Goal: Communication & Community: Answer question/provide support

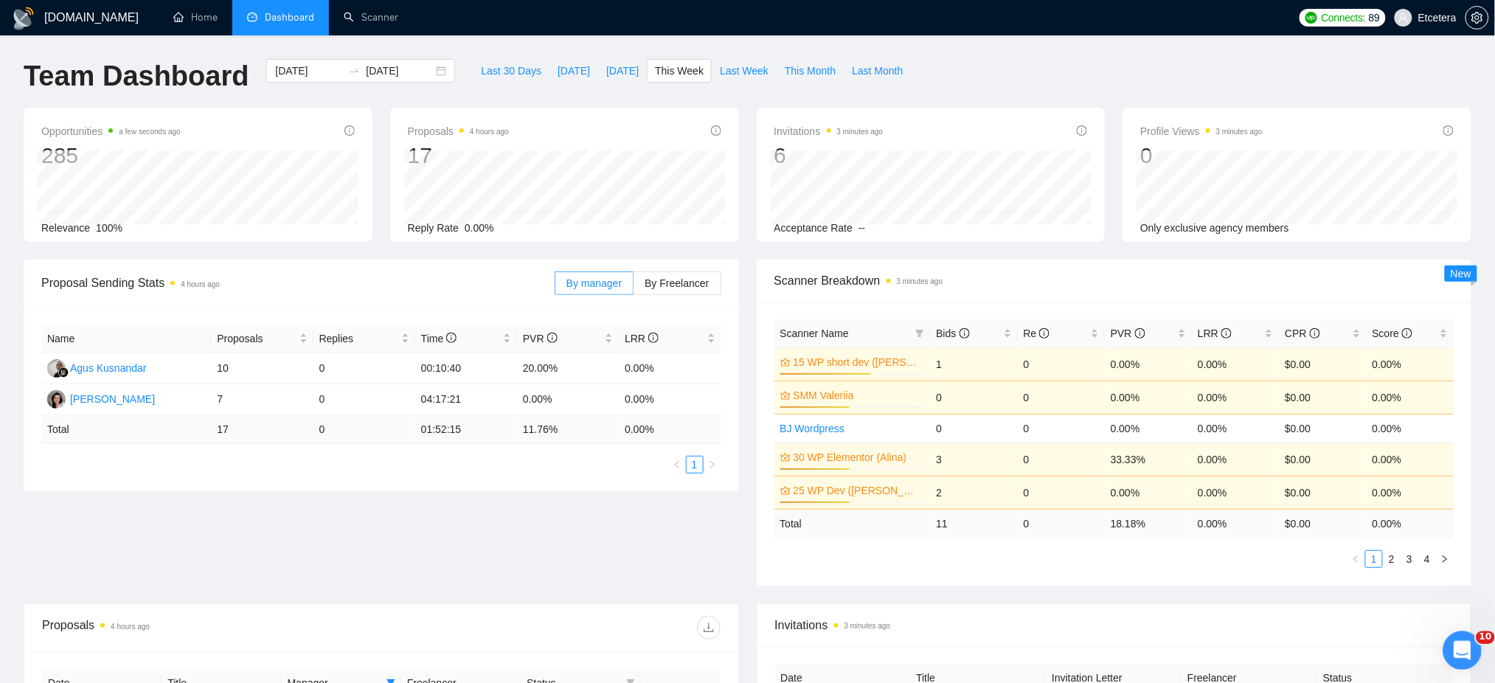
click at [1473, 642] on div "Відкрити програму для спілкування Intercom" at bounding box center [1459, 648] width 49 height 49
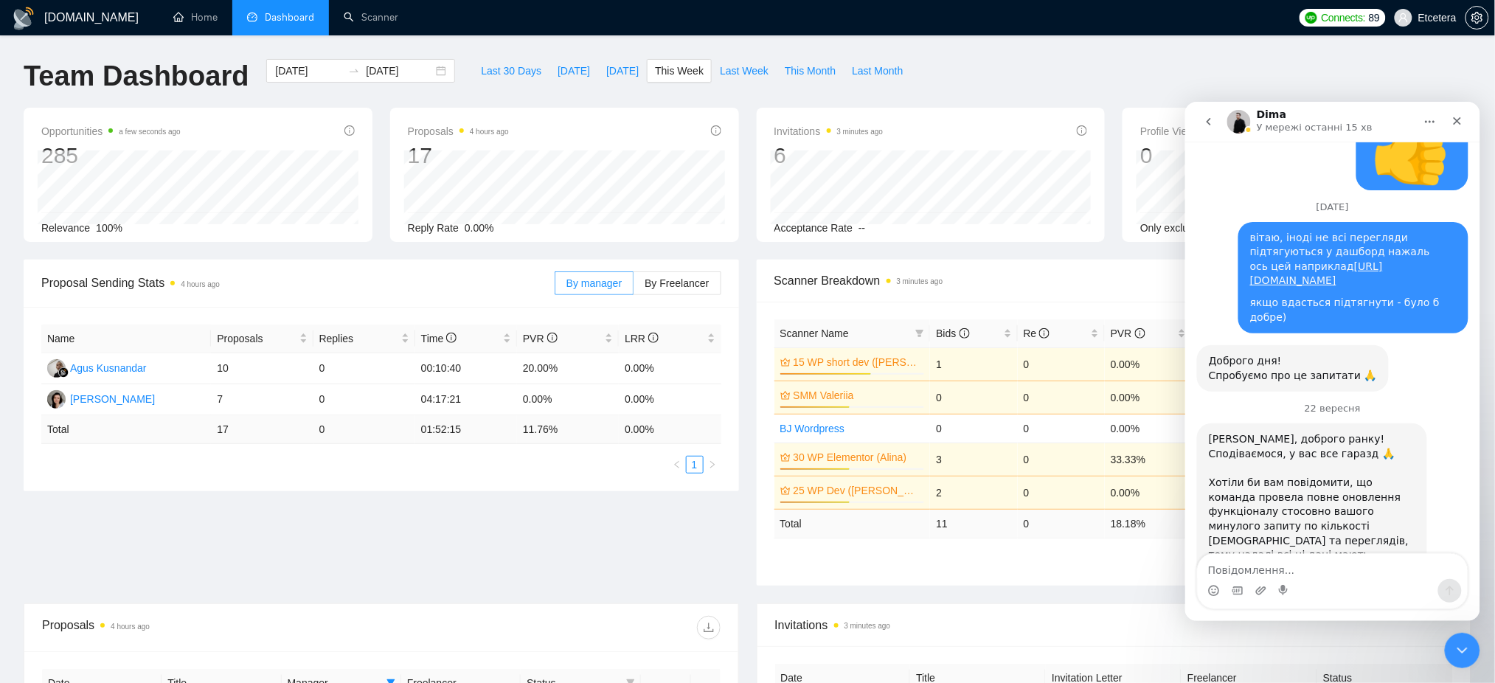
scroll to position [5159, 0]
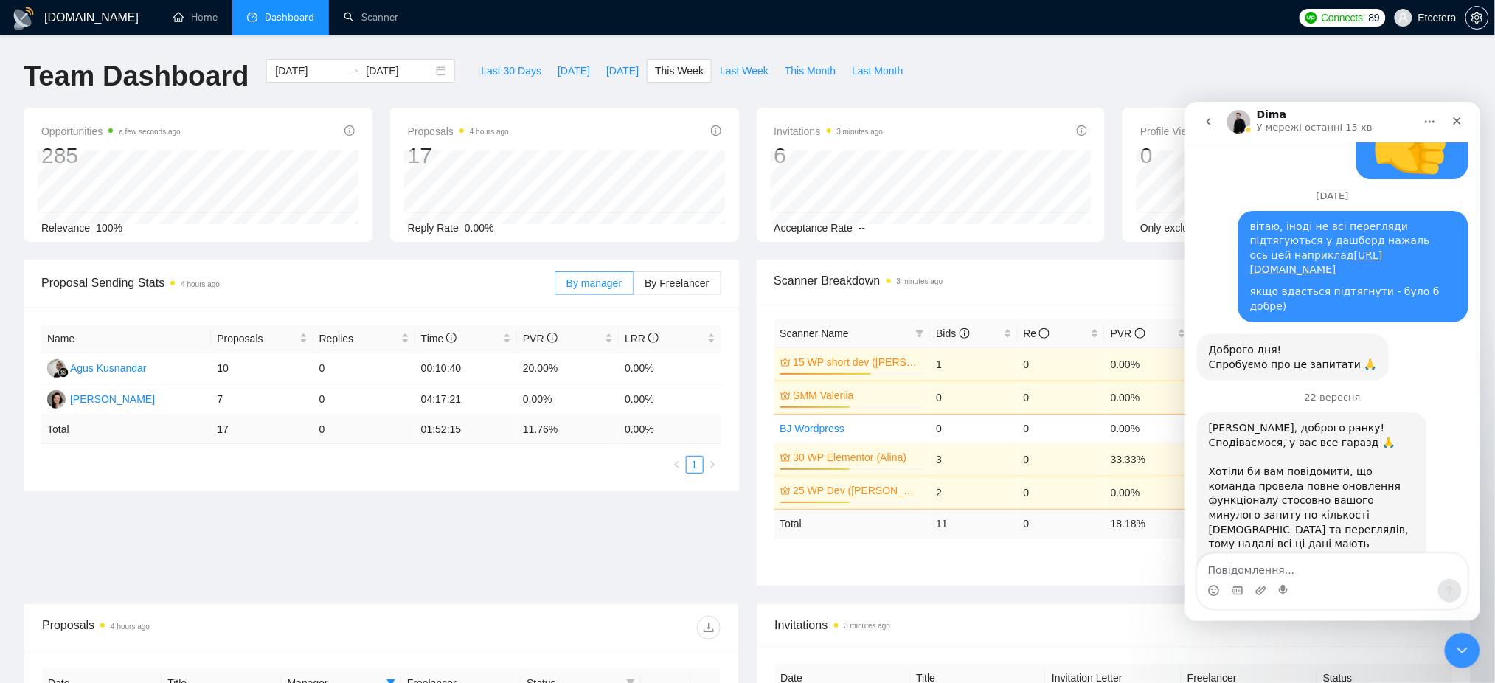
click at [1243, 577] on textarea "Повідомлення..." at bounding box center [1332, 565] width 270 height 25
type textarea "Вітаю, Діма, дуже дякую!"
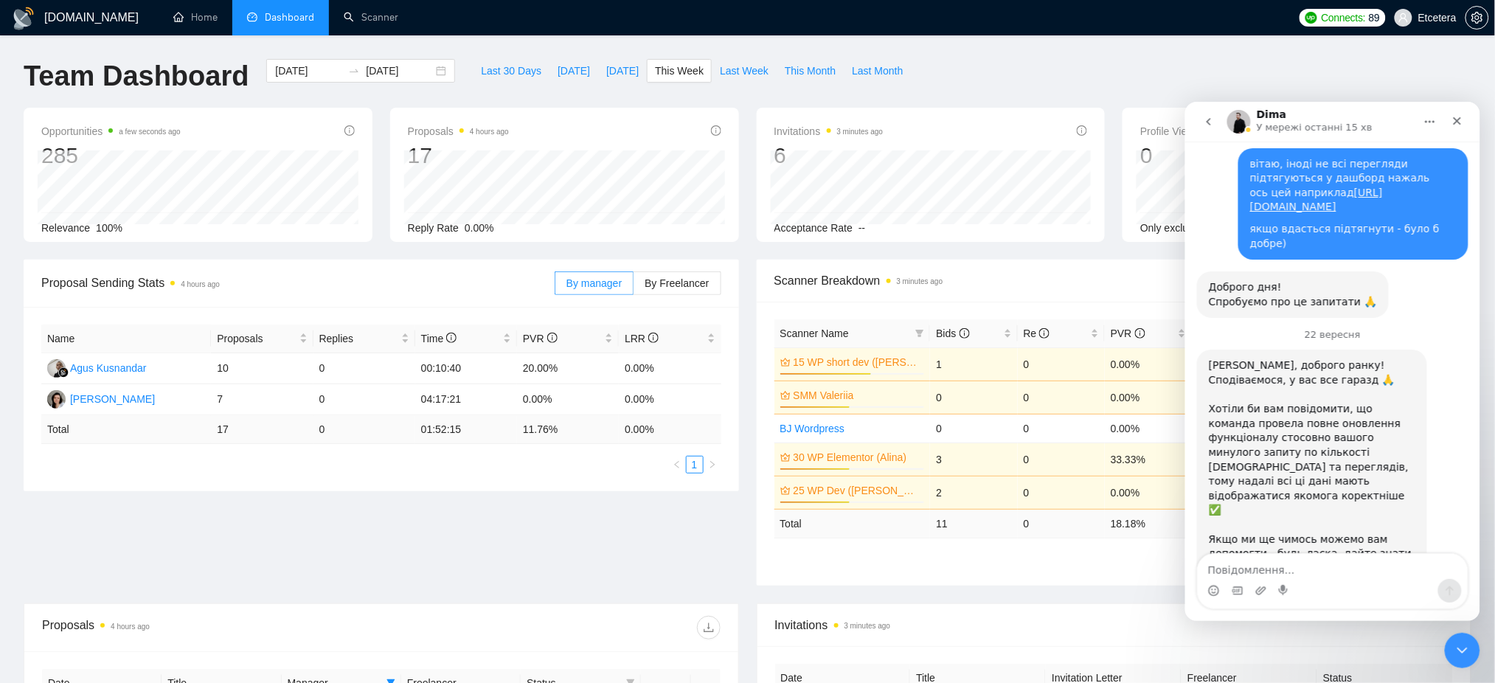
scroll to position [5223, 0]
drag, startPoint x: 2673, startPoint y: 957, endPoint x: 1454, endPoint y: 654, distance: 1255.4
click at [1454, 655] on icon "Закрити програму для спілкування Intercom" at bounding box center [1460, 648] width 18 height 18
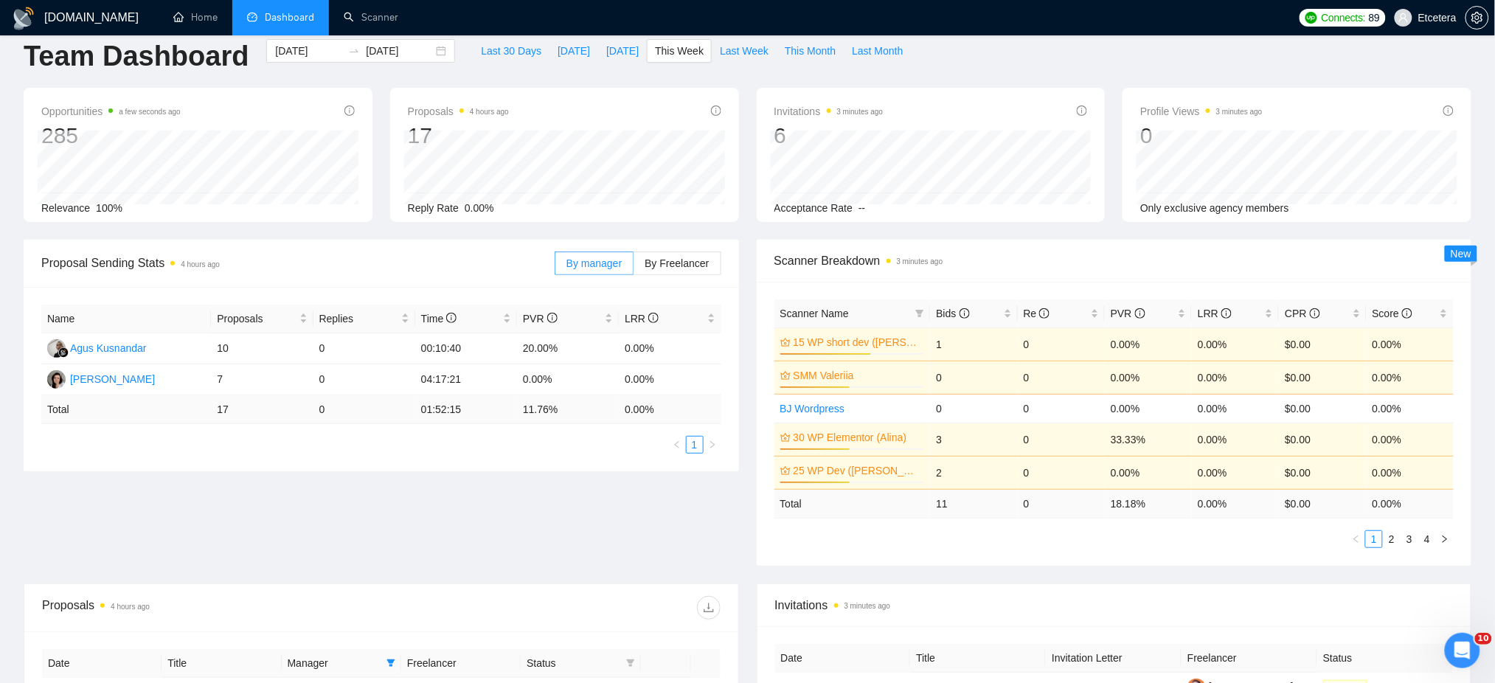
scroll to position [25, 0]
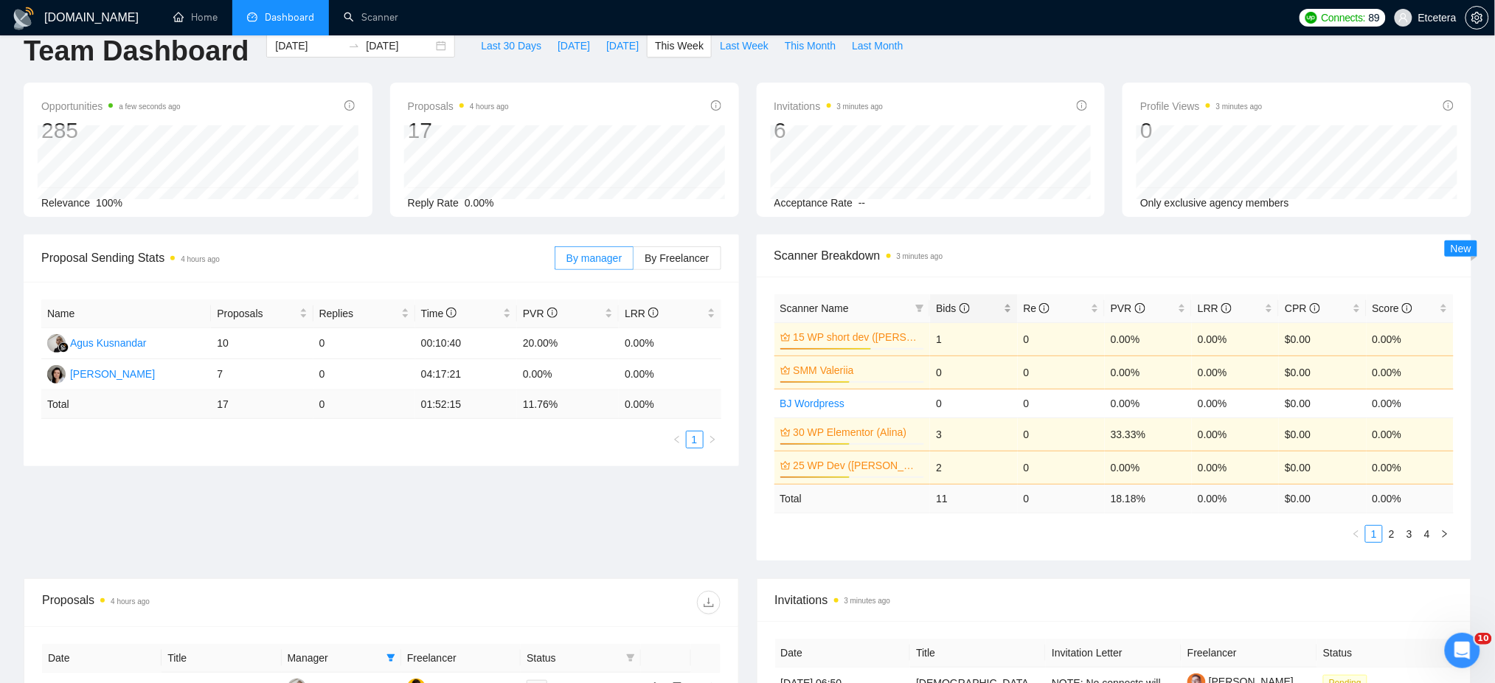
click at [1007, 306] on div "Bids" at bounding box center [973, 308] width 75 height 16
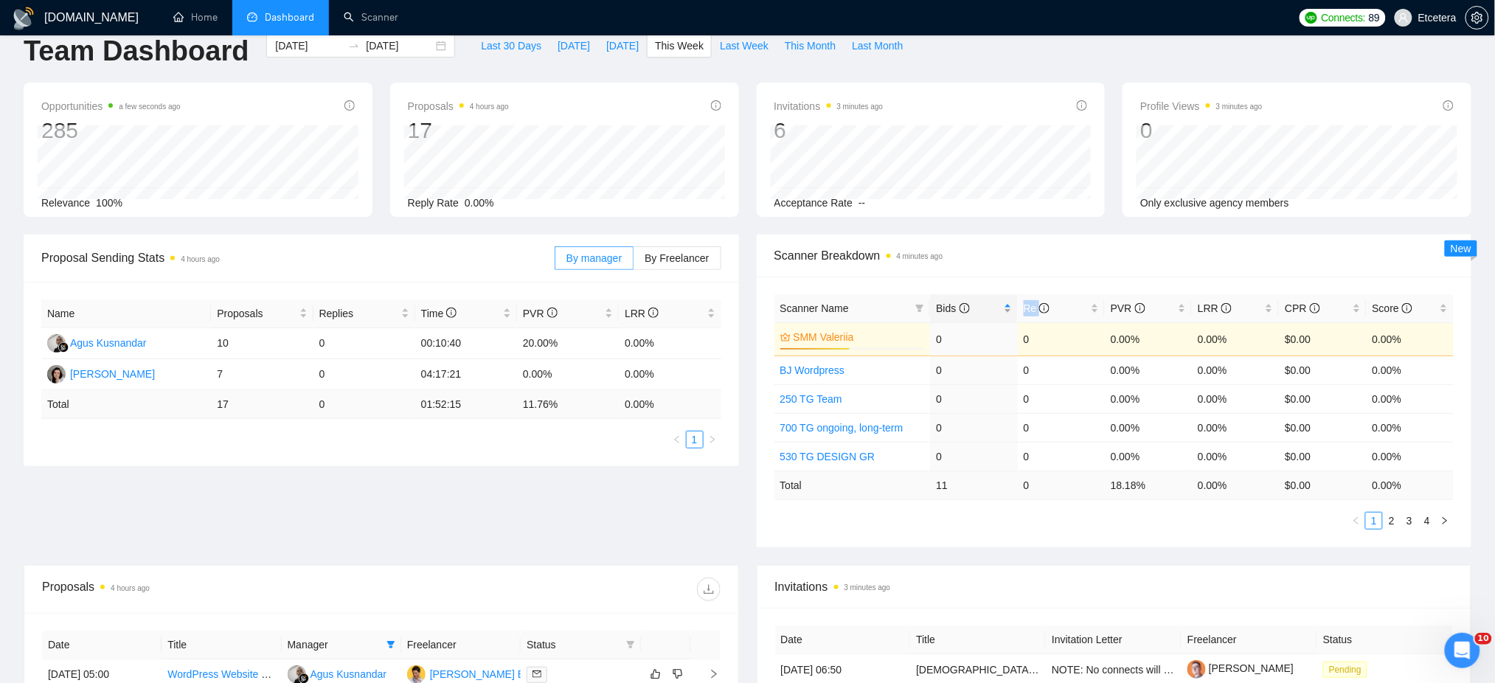
click at [1007, 306] on div "Bids" at bounding box center [973, 308] width 75 height 16
